Goal: Task Accomplishment & Management: Manage account settings

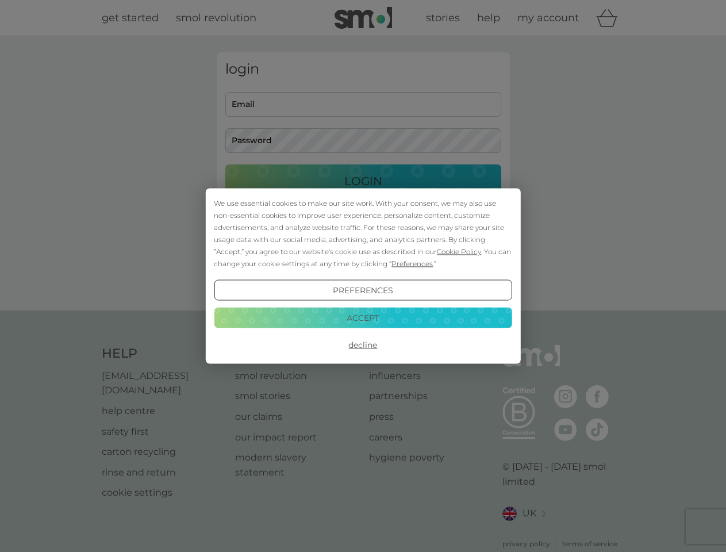
click at [459, 251] on span "Cookie Policy" at bounding box center [459, 251] width 44 height 9
click at [411, 263] on div "login Email Password Login ● ● ● ● ● ● ● ● ● ● ● ● ● ● ● ● ● ● ● ● ● ● ● ● ● ● …" at bounding box center [363, 173] width 293 height 242
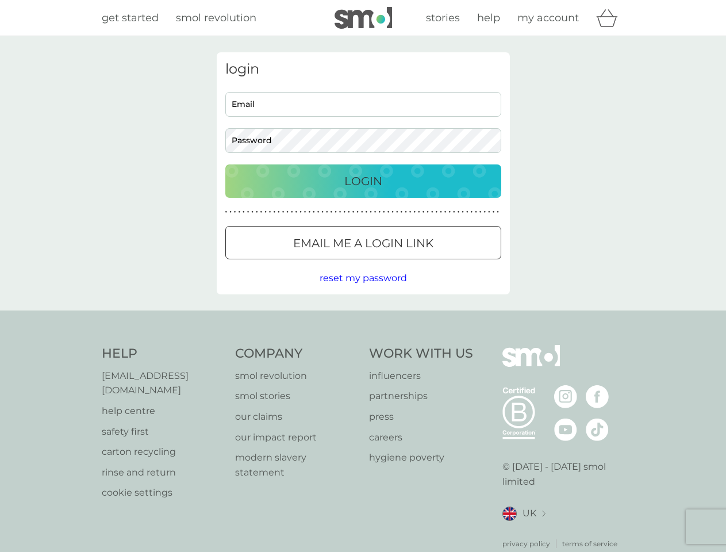
click at [363, 290] on div "login Email Password Login ● ● ● ● ● ● ● ● ● ● ● ● ● ● ● ● ● ● ● ● ● ● ● ● ● ● …" at bounding box center [363, 173] width 293 height 242
click at [363, 345] on div "Help [EMAIL_ADDRESS][DOMAIN_NAME] help centre safety first carton recycling rin…" at bounding box center [363, 447] width 523 height 204
click at [363, 317] on div "Help [EMAIL_ADDRESS][DOMAIN_NAME] help centre safety first carton recycling rin…" at bounding box center [363, 446] width 726 height 273
